Goal: Transaction & Acquisition: Purchase product/service

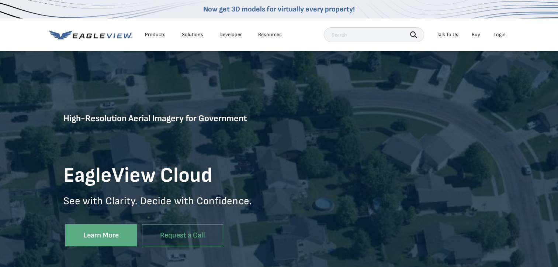
click at [499, 38] on div "Login" at bounding box center [499, 34] width 12 height 7
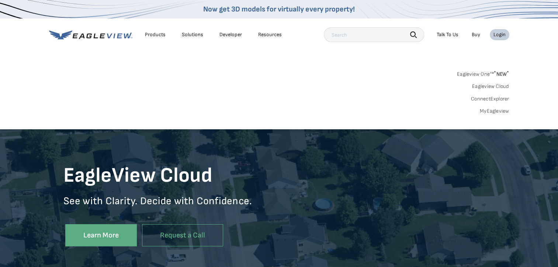
click at [499, 111] on link "MyEagleview" at bounding box center [494, 111] width 29 height 7
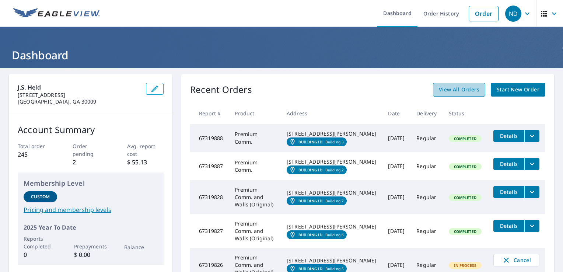
click at [470, 90] on span "View All Orders" at bounding box center [459, 89] width 41 height 9
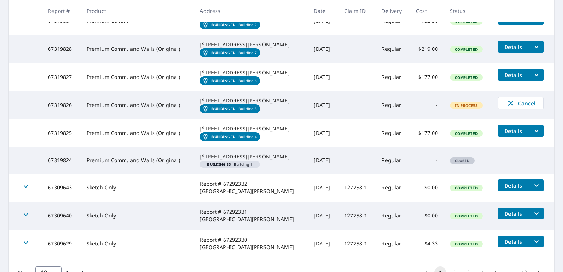
scroll to position [221, 0]
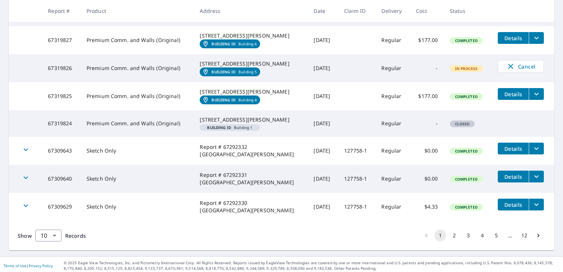
drag, startPoint x: 203, startPoint y: 163, endPoint x: 267, endPoint y: 170, distance: 64.5
click at [267, 124] on div "24700 Deepwater Point Dr Saint Michaels, MD 21663" at bounding box center [251, 119] width 102 height 7
drag, startPoint x: 267, startPoint y: 170, endPoint x: 253, endPoint y: 167, distance: 14.3
copy div "24700 Deepwater Point Dr Saint Michaels, MD 21663"
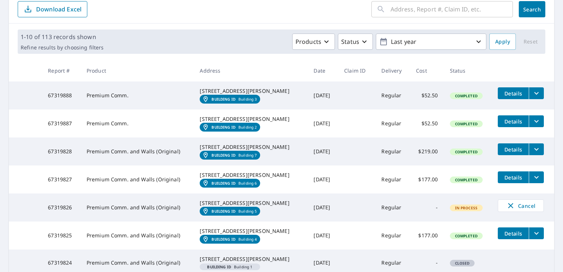
scroll to position [0, 0]
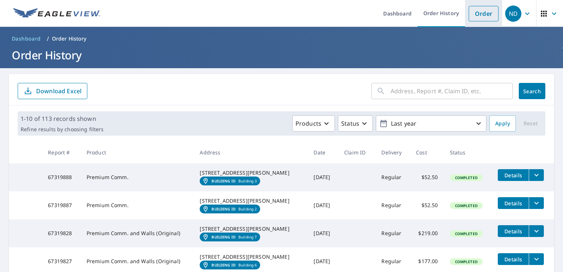
click at [479, 14] on link "Order" at bounding box center [484, 13] width 30 height 15
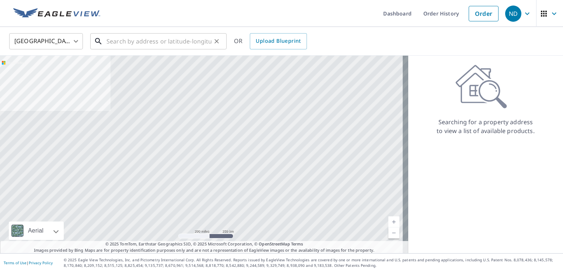
click at [121, 42] on input "text" at bounding box center [159, 41] width 105 height 21
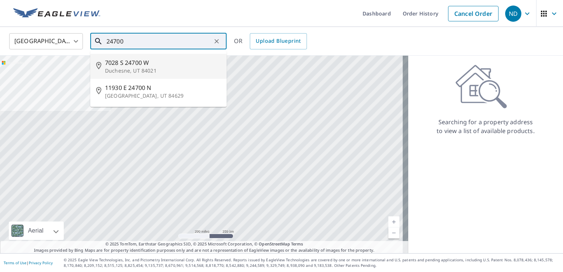
drag, startPoint x: 137, startPoint y: 41, endPoint x: 83, endPoint y: 41, distance: 53.8
click at [83, 41] on div "United States US ​ 24700 ​ 7028 S 24700 W Duchesne, UT 84021 11930 E 24700 N Fa…" at bounding box center [279, 40] width 551 height 17
paste input "Deepwater Point Dr Saint Michaels, MD 21663"
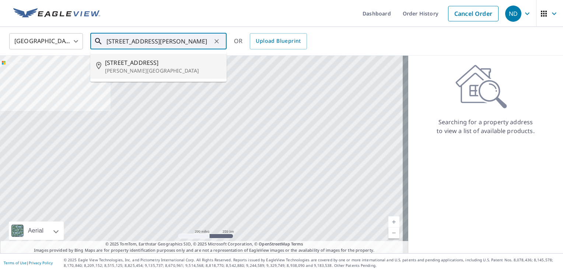
click at [146, 67] on p "Saint Michaels, MD 21663" at bounding box center [163, 70] width 116 height 7
type input "24700 Deepwater Point Dr Saint Michaels, MD 21663"
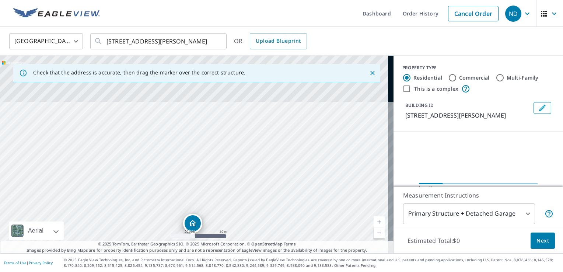
drag, startPoint x: 229, startPoint y: 115, endPoint x: 232, endPoint y: 210, distance: 95.2
click at [232, 210] on div "24700 Deepwater Point Dr Saint Michaels, MD 21663" at bounding box center [197, 155] width 394 height 198
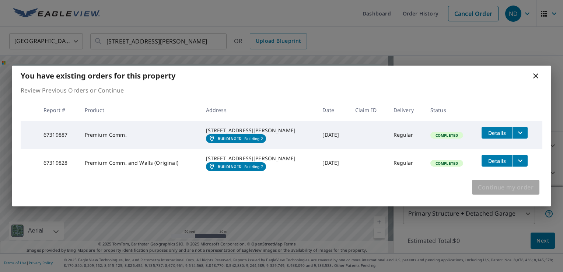
click at [505, 192] on span "Continue my order" at bounding box center [506, 187] width 56 height 10
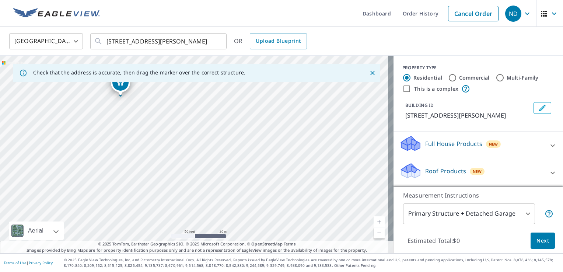
drag, startPoint x: 197, startPoint y: 141, endPoint x: 125, endPoint y: 78, distance: 95.9
click at [125, 78] on div "Check that the address is accurate, then drag the marker over the correct struc…" at bounding box center [197, 155] width 394 height 198
click at [128, 85] on div "24700 Deepwater Point Dr Saint Michaels, MD 21663" at bounding box center [197, 155] width 394 height 198
click at [173, 98] on div "24700 Deepwater Point Dr Saint Michaels, MD 21663" at bounding box center [197, 155] width 394 height 198
drag, startPoint x: 238, startPoint y: 154, endPoint x: 236, endPoint y: 147, distance: 7.0
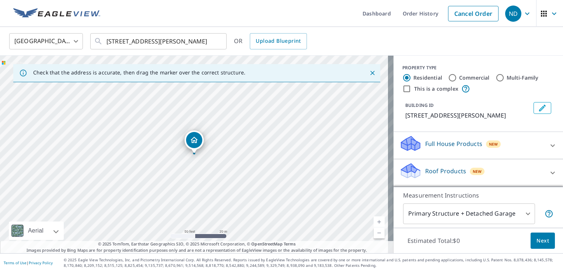
click at [403, 91] on input "This is a complex" at bounding box center [407, 88] width 9 height 9
checkbox input "true"
radio input "false"
radio input "true"
type input "4"
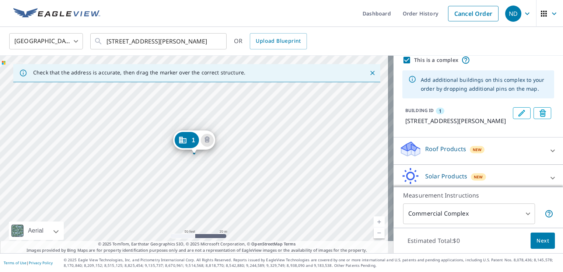
scroll to position [37, 0]
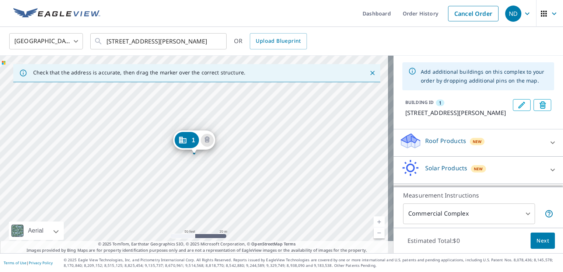
click at [513, 153] on div "Roof Products New" at bounding box center [472, 142] width 145 height 21
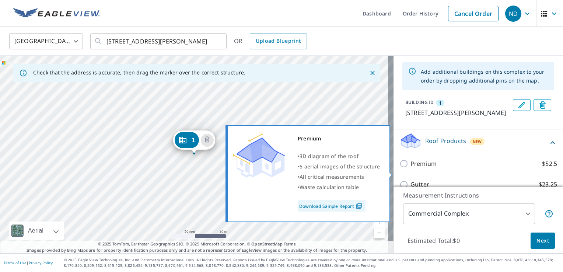
click at [419, 169] on p "Premium" at bounding box center [424, 163] width 26 height 9
click at [411, 168] on input "Premium $52.5" at bounding box center [405, 163] width 11 height 9
checkbox input "true"
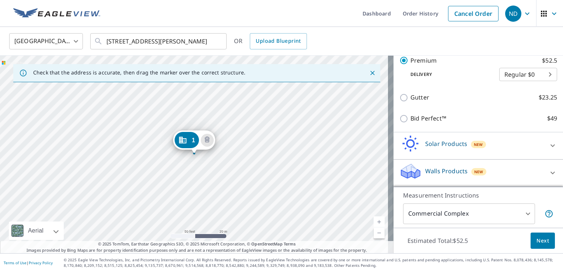
scroll to position [156, 0]
click at [537, 242] on span "Next" at bounding box center [543, 240] width 13 height 9
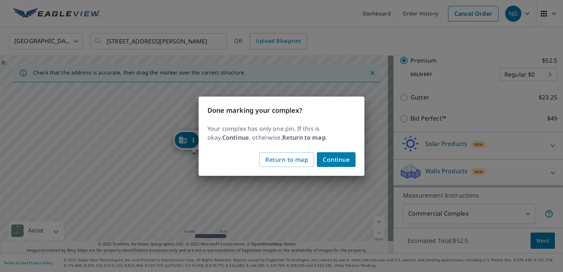
click at [338, 159] on span "Continue" at bounding box center [336, 159] width 27 height 10
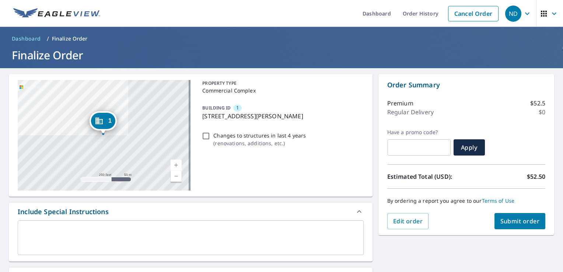
click at [515, 222] on span "Submit order" at bounding box center [520, 221] width 39 height 8
